Goal: Task Accomplishment & Management: Use online tool/utility

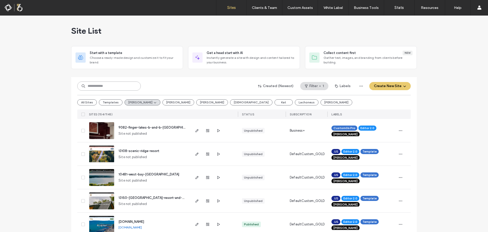
click at [105, 83] on input at bounding box center [109, 85] width 64 height 9
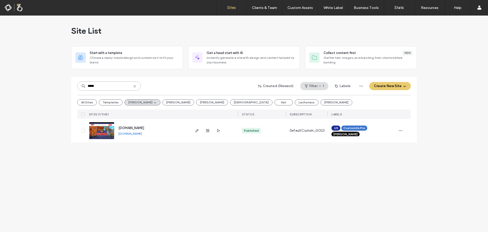
type input "*****"
click at [98, 133] on img at bounding box center [101, 139] width 25 height 35
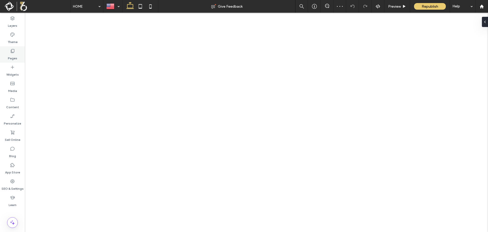
click at [8, 56] on label "Pages" at bounding box center [12, 56] width 9 height 7
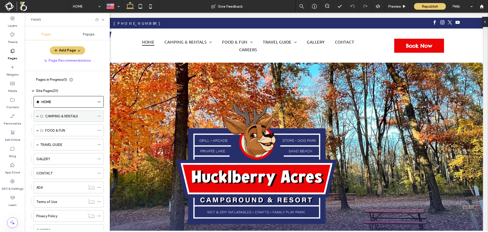
click at [37, 116] on span at bounding box center [37, 116] width 3 height 3
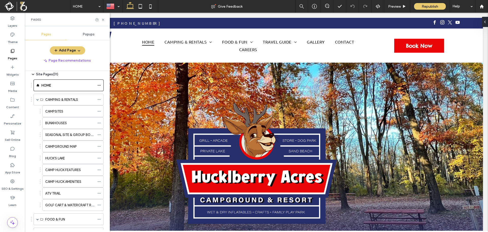
scroll to position [25, 0]
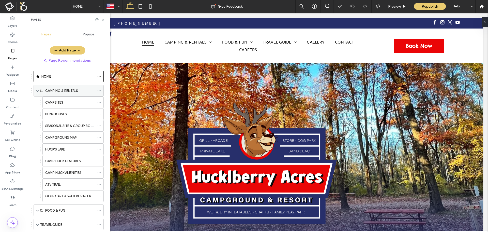
click at [37, 91] on span at bounding box center [37, 90] width 3 height 3
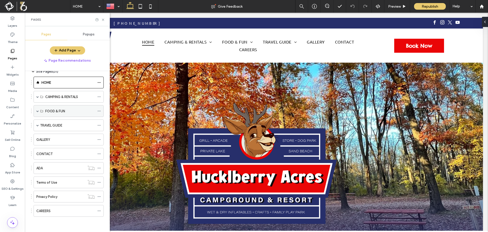
click at [38, 111] on span at bounding box center [37, 111] width 3 height 3
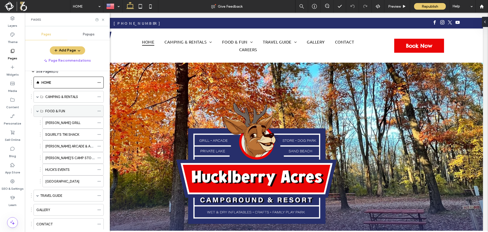
scroll to position [25, 0]
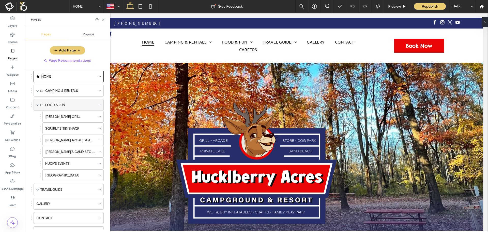
click at [37, 105] on span at bounding box center [37, 105] width 3 height 3
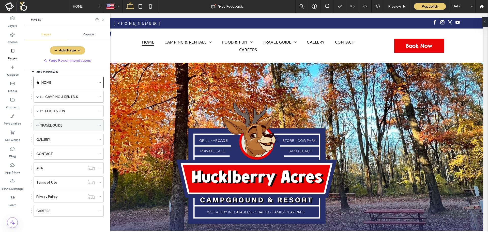
click at [38, 125] on span at bounding box center [37, 125] width 3 height 3
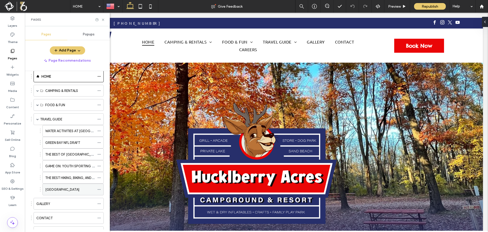
click at [79, 192] on label "MOSQUITO HILL NATURE CENTER" at bounding box center [62, 189] width 34 height 9
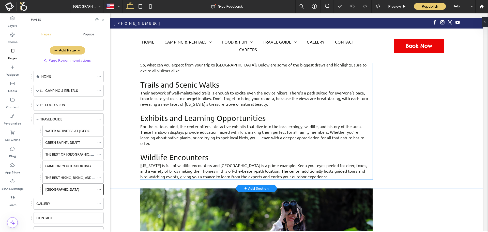
scroll to position [397, 0]
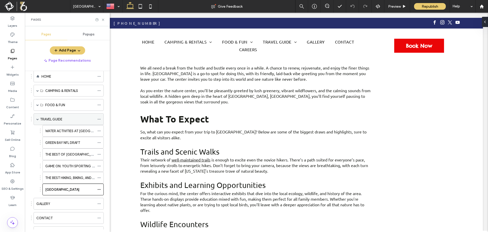
click at [47, 120] on label "TRAVEL GUIDE" at bounding box center [51, 119] width 22 height 9
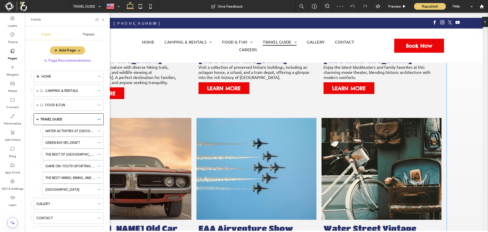
scroll to position [331, 0]
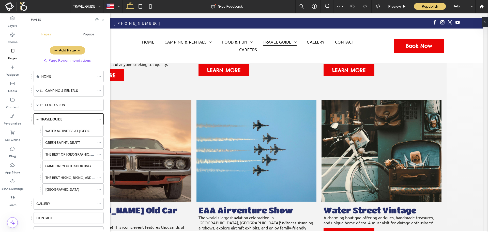
click at [102, 21] on icon at bounding box center [103, 20] width 4 height 4
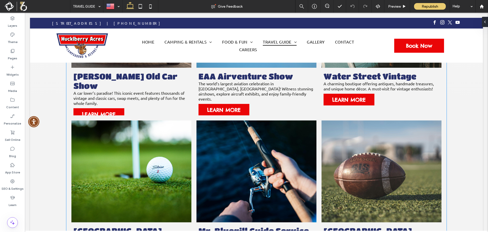
scroll to position [382, 0]
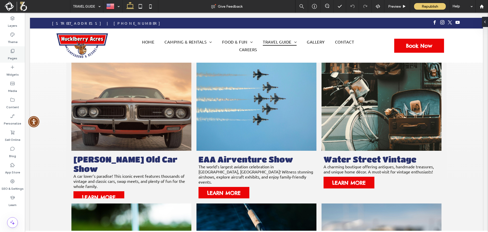
click at [11, 54] on label "Pages" at bounding box center [12, 56] width 9 height 7
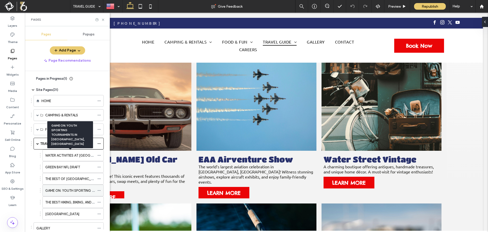
scroll to position [0, 0]
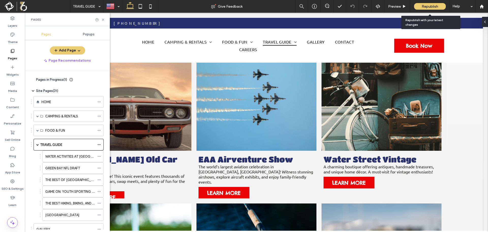
click at [432, 7] on span "Republish" at bounding box center [430, 6] width 17 height 4
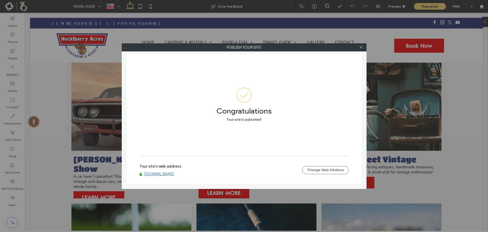
click at [166, 175] on link "[DOMAIN_NAME]" at bounding box center [159, 173] width 30 height 5
click at [362, 47] on icon at bounding box center [361, 47] width 4 height 4
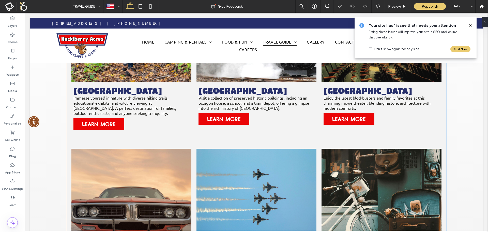
scroll to position [280, 0]
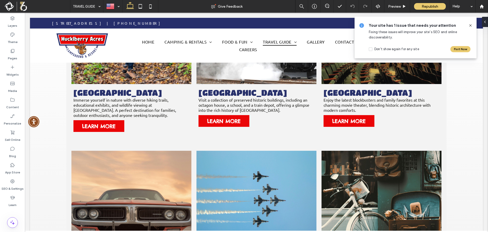
click at [470, 26] on use at bounding box center [471, 25] width 2 height 2
